Goal: Information Seeking & Learning: Learn about a topic

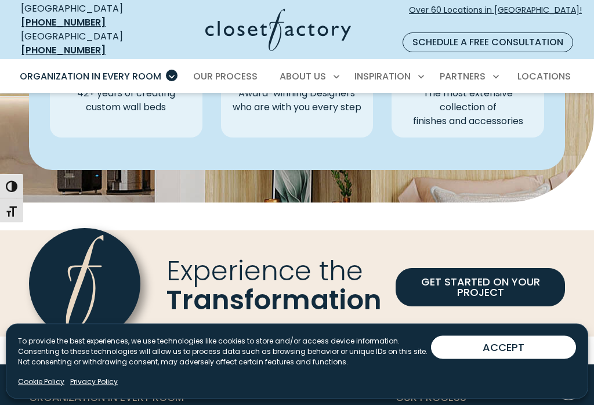
scroll to position [3315, 0]
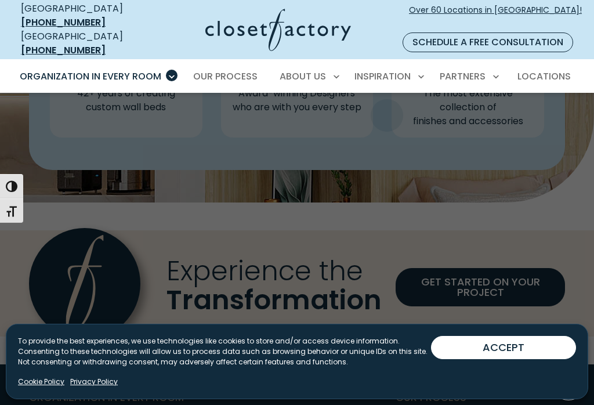
click at [387, 111] on span "Inspiration Gallery" at bounding box center [362, 117] width 87 height 12
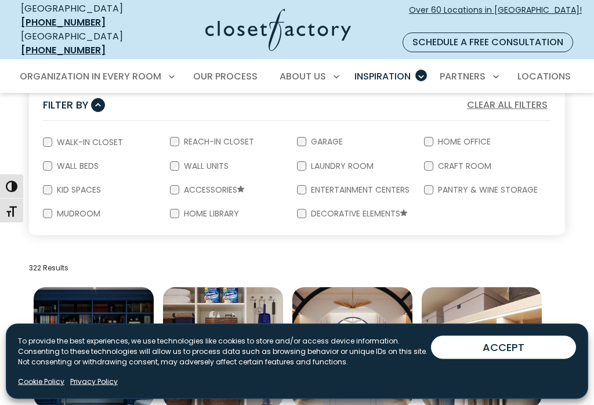
scroll to position [218, 0]
click at [55, 162] on label "Wall Beds" at bounding box center [76, 166] width 49 height 8
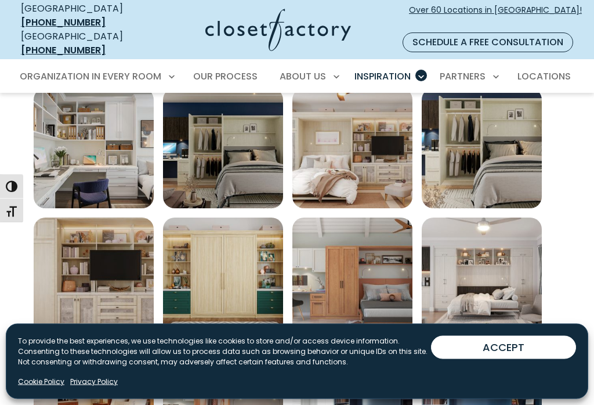
scroll to position [418, 0]
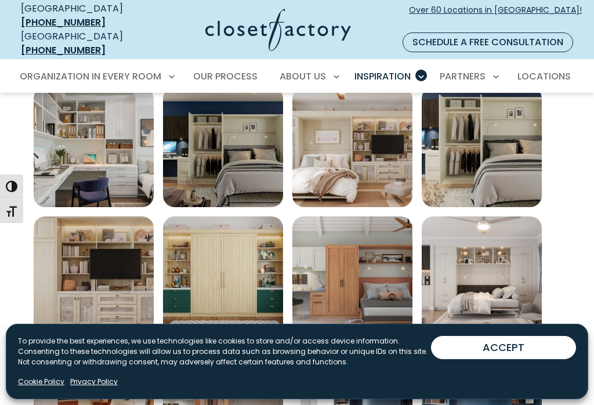
click at [235, 156] on img "Open inspiration gallery to preview enlarged image" at bounding box center [223, 147] width 120 height 120
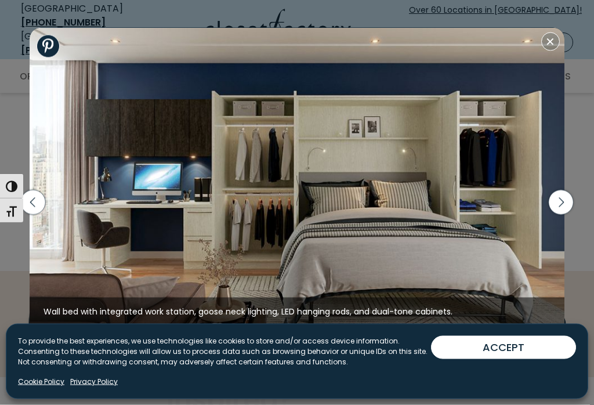
scroll to position [836, 0]
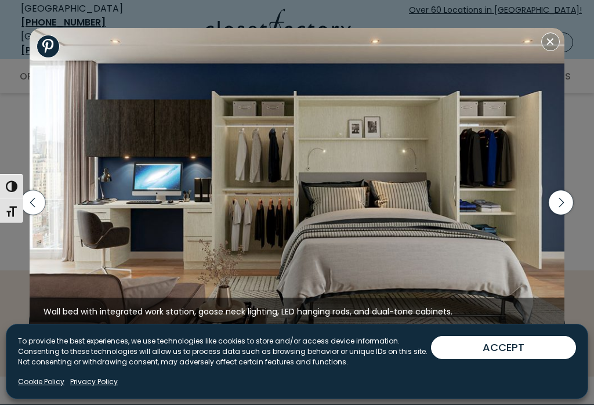
click at [555, 211] on icon "button" at bounding box center [561, 202] width 24 height 24
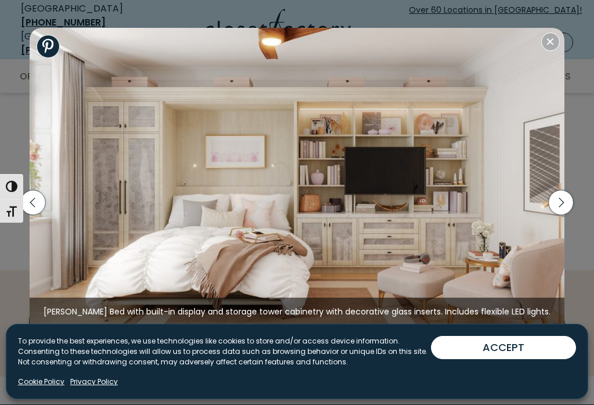
click at [559, 209] on icon "button" at bounding box center [561, 202] width 24 height 24
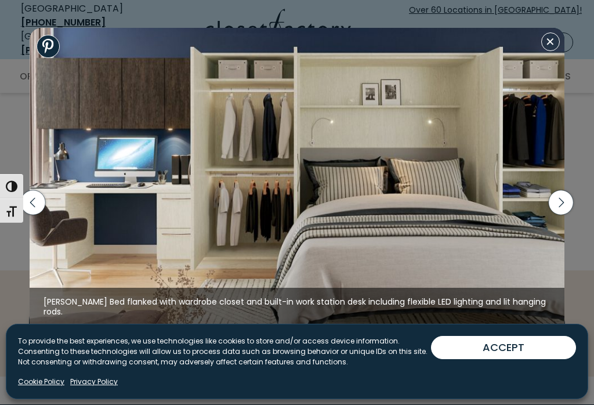
click at [561, 212] on icon "button" at bounding box center [561, 202] width 24 height 24
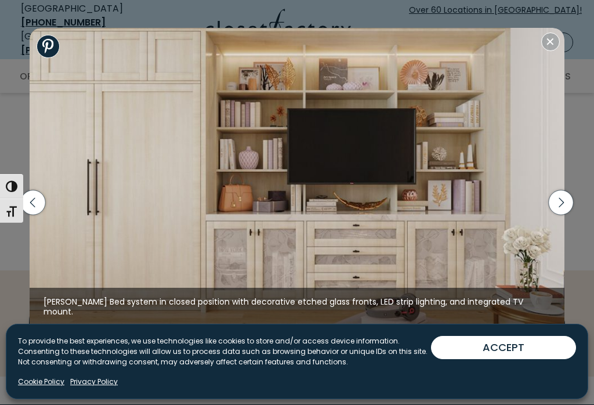
click at [565, 212] on icon "button" at bounding box center [561, 202] width 24 height 24
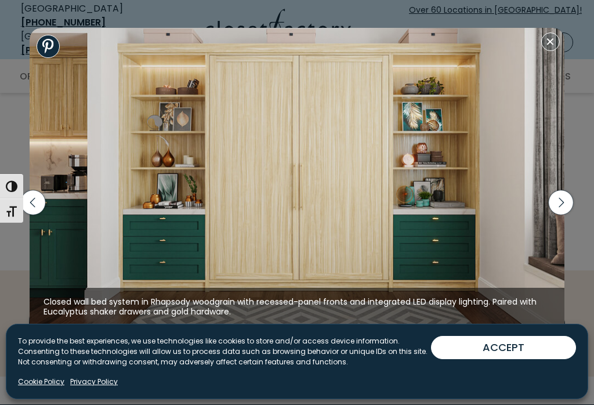
click at [560, 212] on icon "button" at bounding box center [561, 202] width 24 height 24
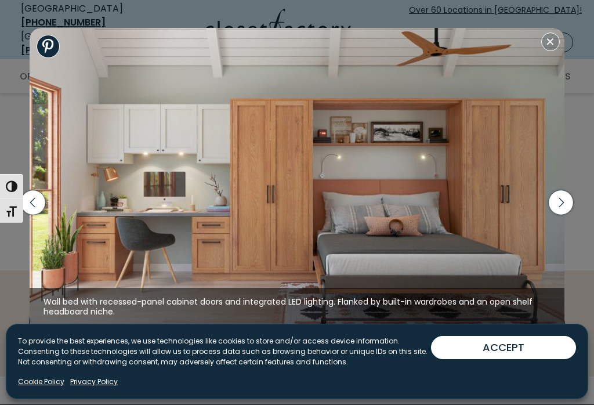
click at [561, 212] on icon "button" at bounding box center [561, 202] width 24 height 24
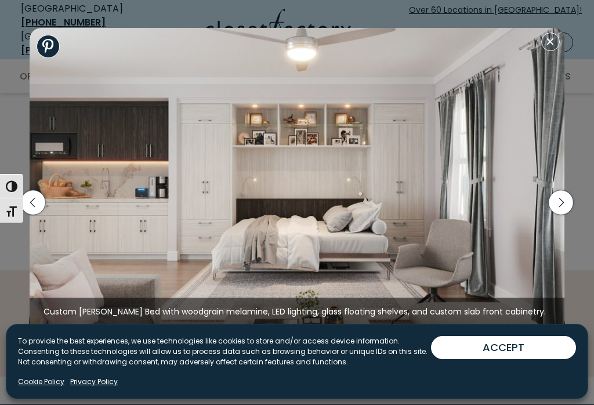
click at [562, 208] on icon "button" at bounding box center [561, 203] width 5 height 10
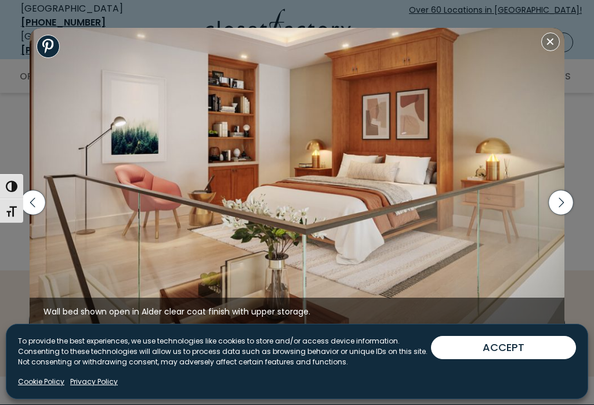
click at [562, 212] on icon "button" at bounding box center [561, 202] width 24 height 24
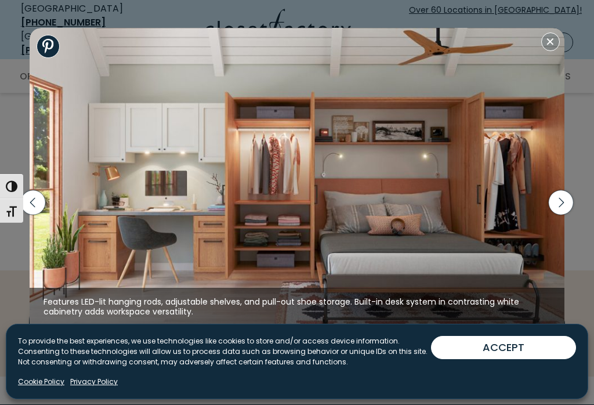
click at [570, 211] on icon "button" at bounding box center [561, 202] width 24 height 24
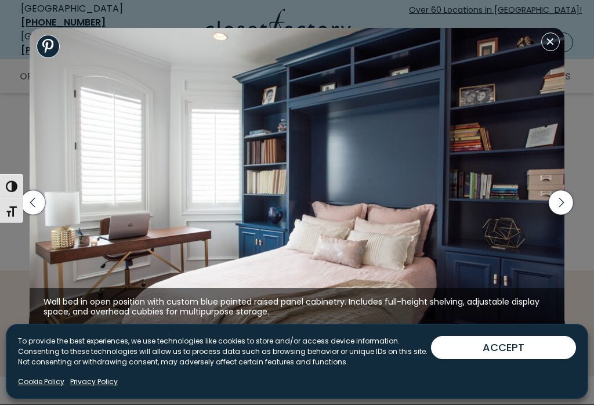
click at [569, 213] on icon "button" at bounding box center [561, 202] width 24 height 24
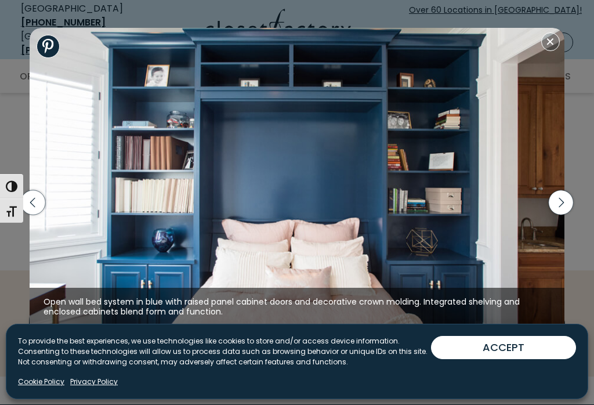
click at [566, 214] on icon "button" at bounding box center [561, 202] width 24 height 24
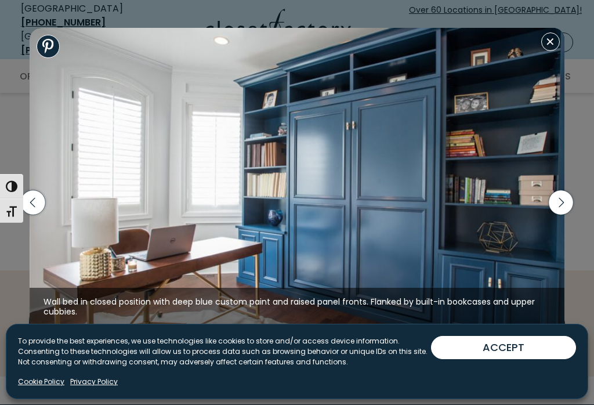
click at [569, 213] on icon "button" at bounding box center [561, 202] width 24 height 24
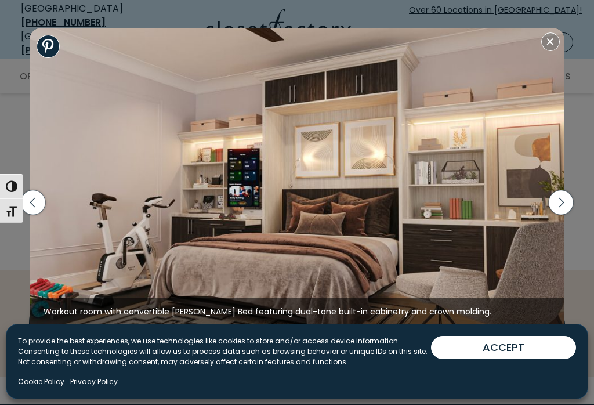
click at [565, 215] on icon "button" at bounding box center [561, 202] width 24 height 24
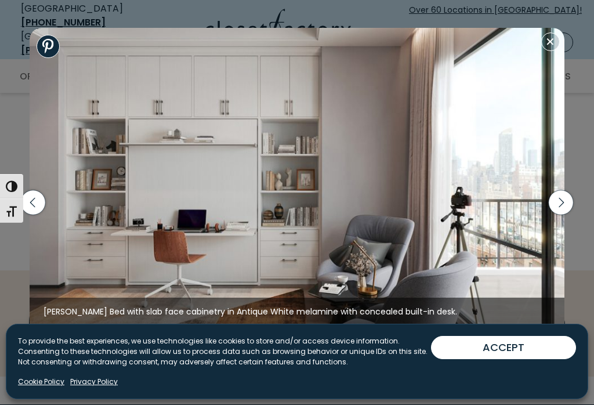
click at [565, 215] on icon "button" at bounding box center [561, 202] width 24 height 24
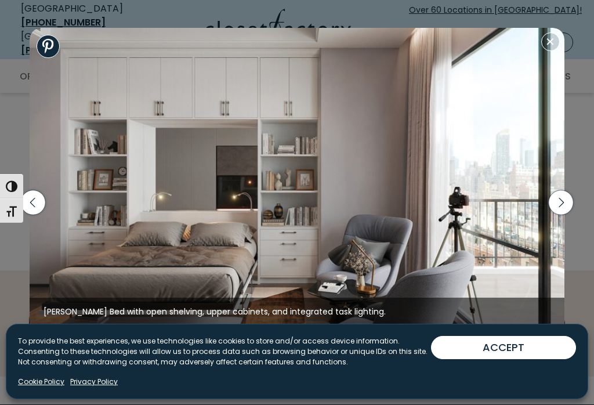
click at [563, 215] on icon "button" at bounding box center [561, 202] width 24 height 24
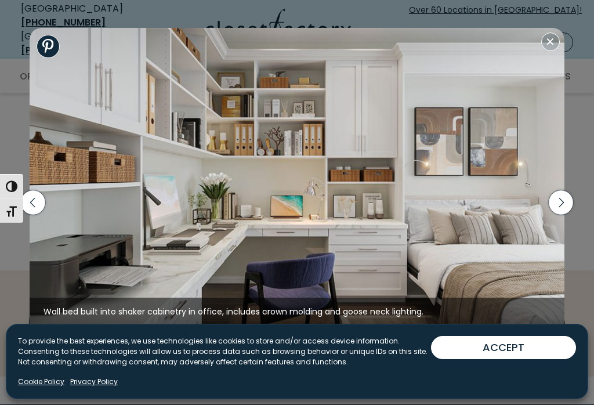
click at [562, 211] on icon "button" at bounding box center [561, 202] width 24 height 24
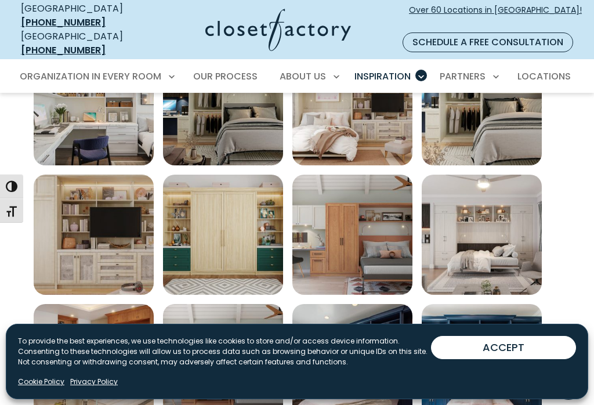
scroll to position [460, 0]
